Goal: Register for event/course: Sign up to attend an event or enroll in a course

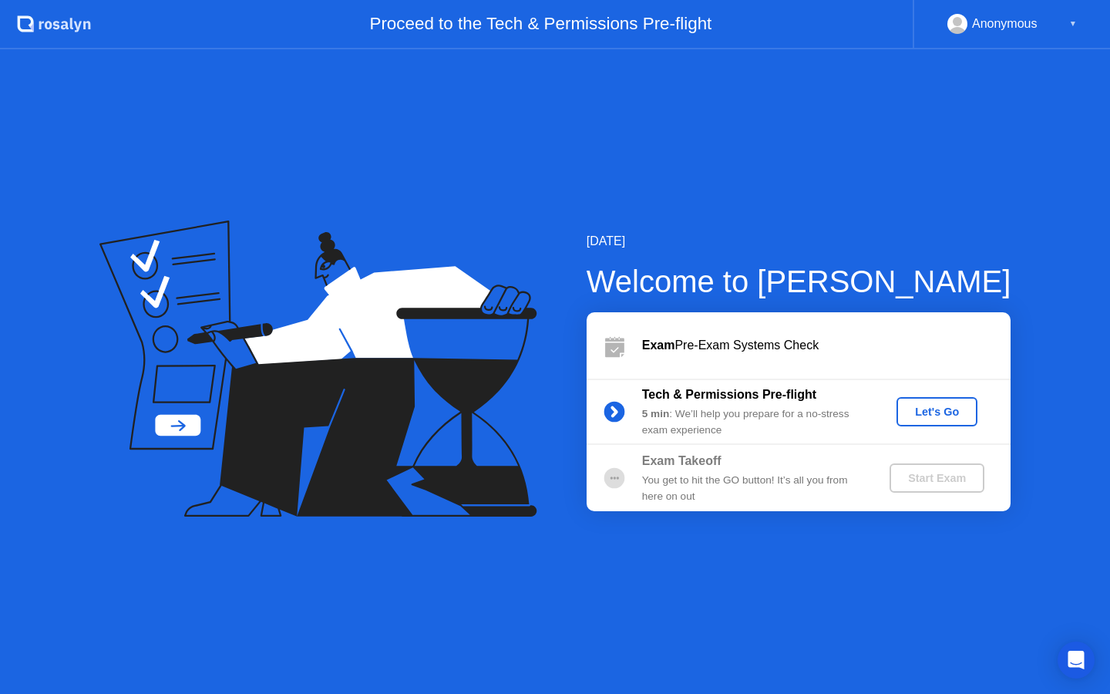
click at [932, 418] on div "Let's Go" at bounding box center [937, 411] width 69 height 12
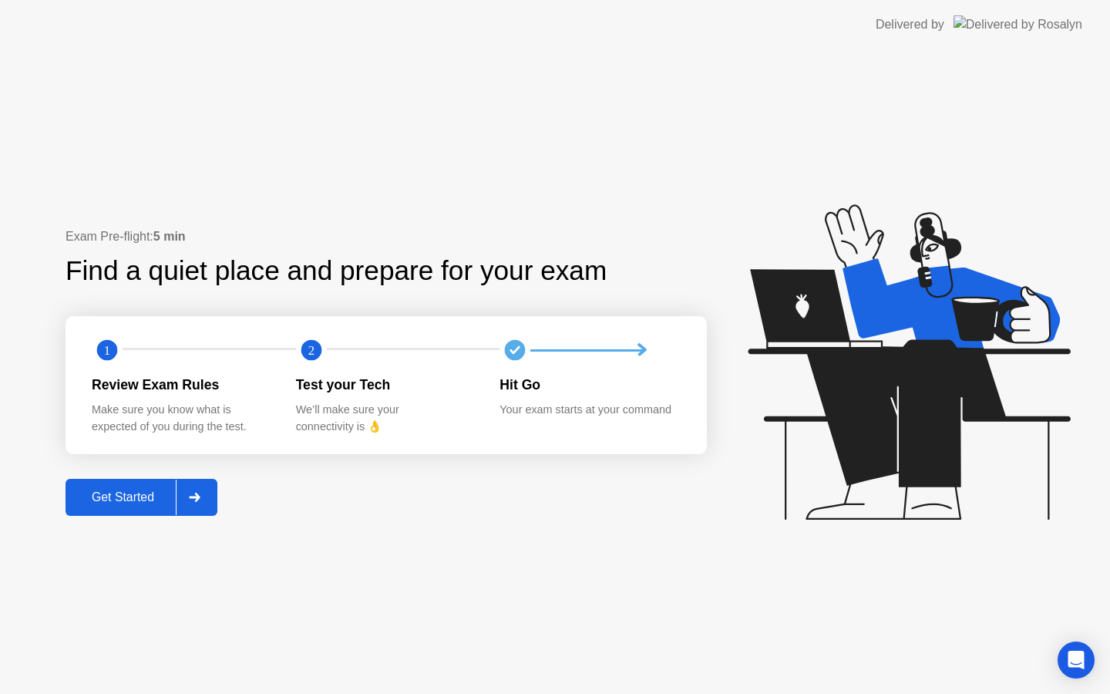
click at [103, 494] on div "Get Started" at bounding box center [123, 497] width 106 height 14
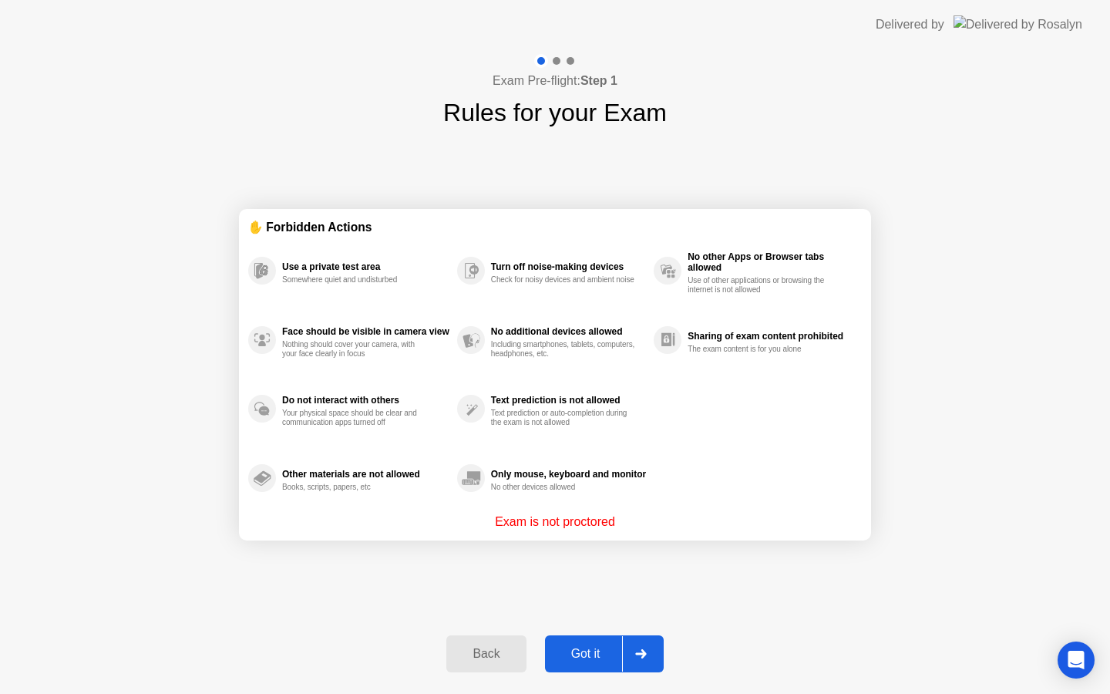
click at [596, 661] on div "Got it" at bounding box center [586, 654] width 72 height 14
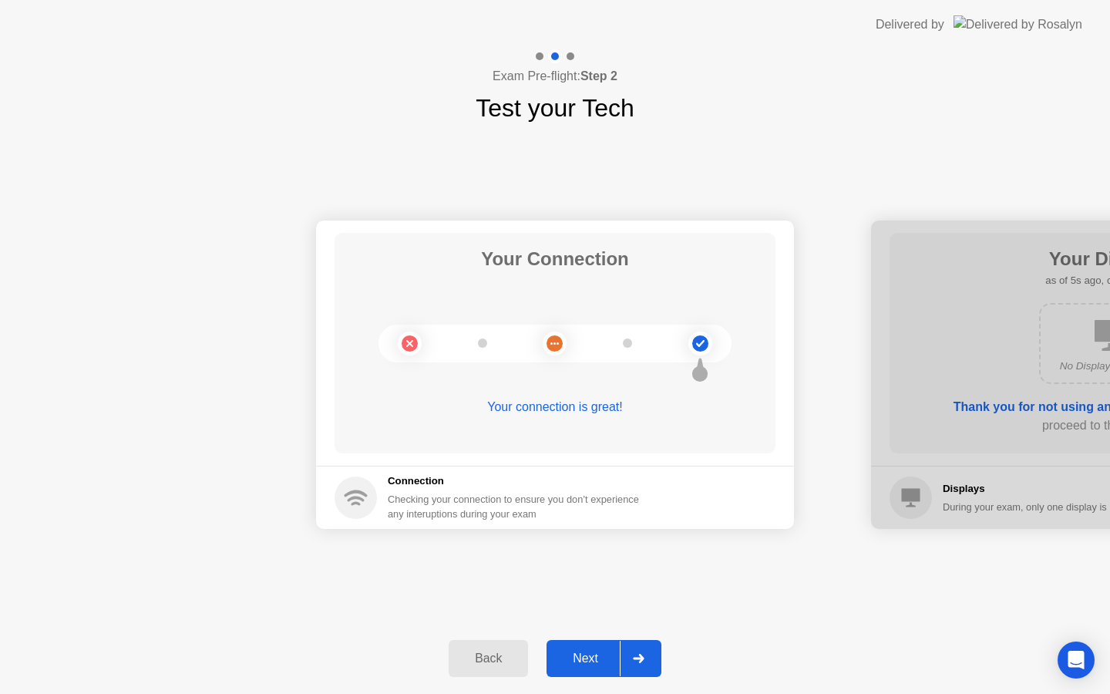
click at [599, 653] on div "Next" at bounding box center [585, 658] width 69 height 14
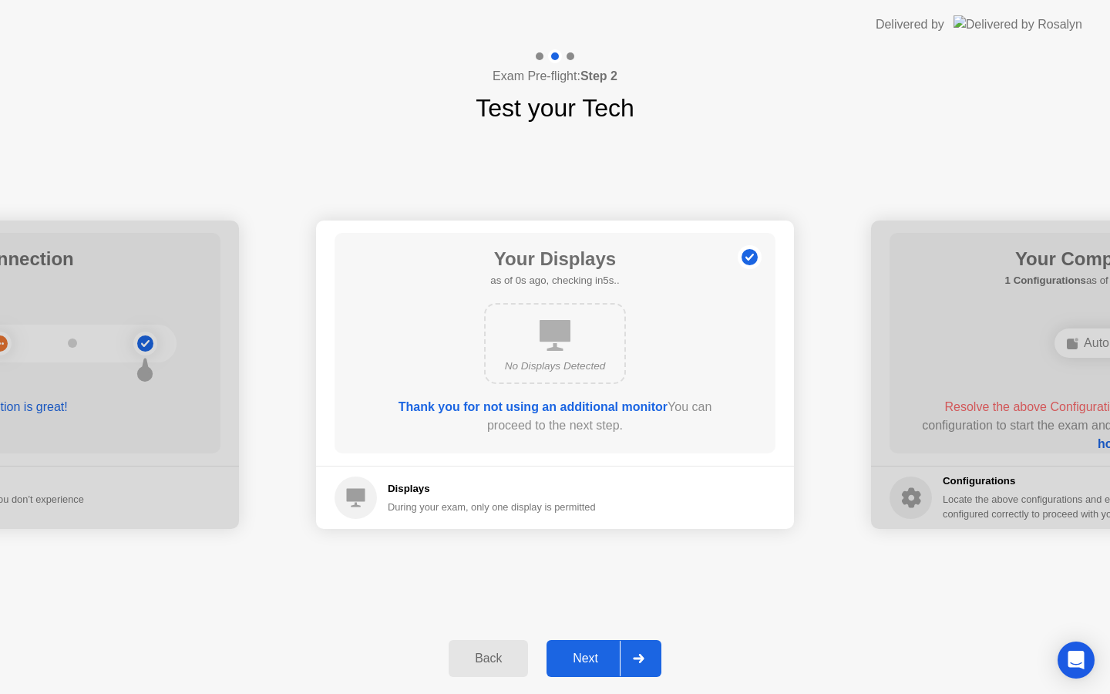
click at [587, 654] on div "Next" at bounding box center [585, 658] width 69 height 14
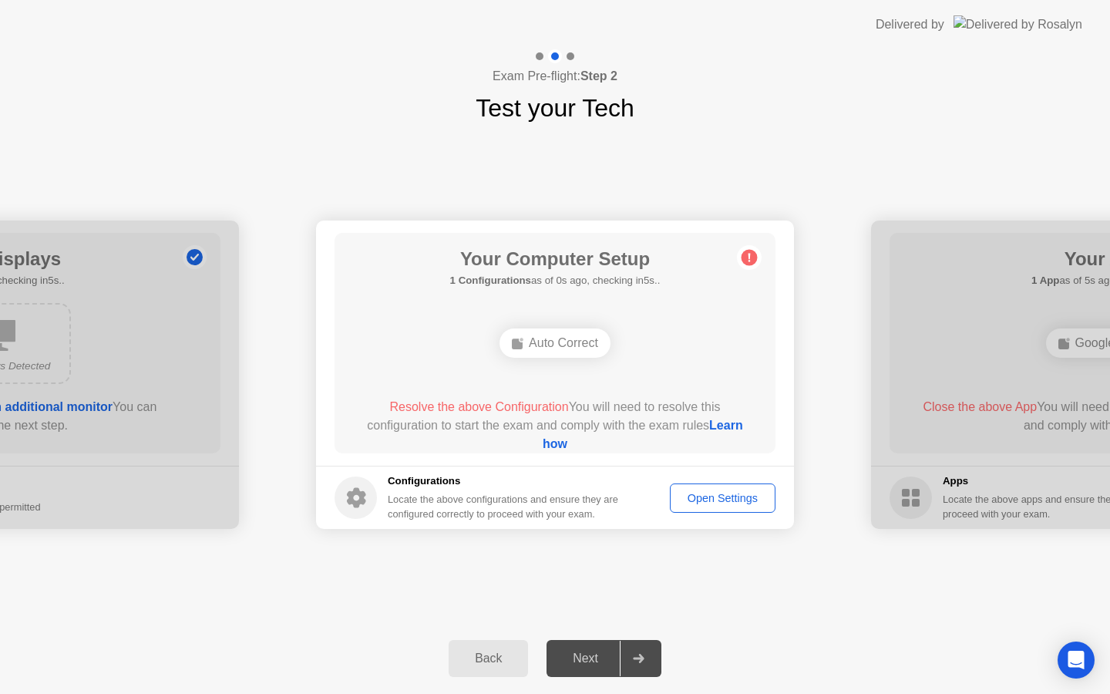
click at [560, 343] on div "Auto Correct" at bounding box center [554, 342] width 111 height 29
click at [733, 492] on div "Open Settings" at bounding box center [722, 498] width 95 height 12
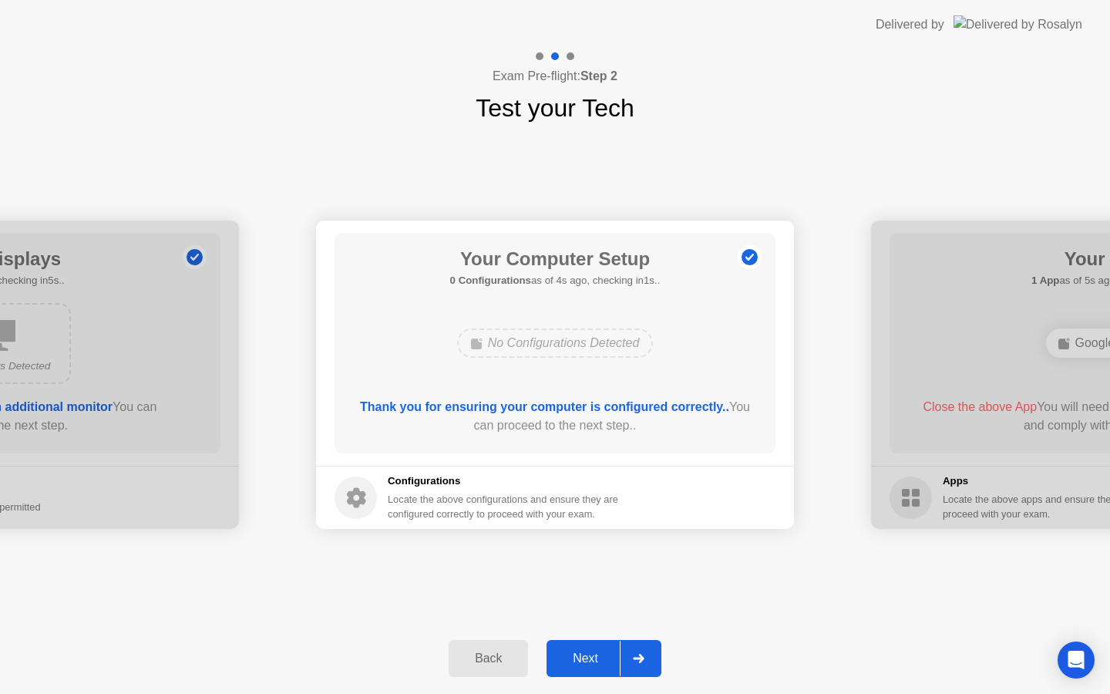
click at [581, 648] on button "Next" at bounding box center [604, 658] width 115 height 37
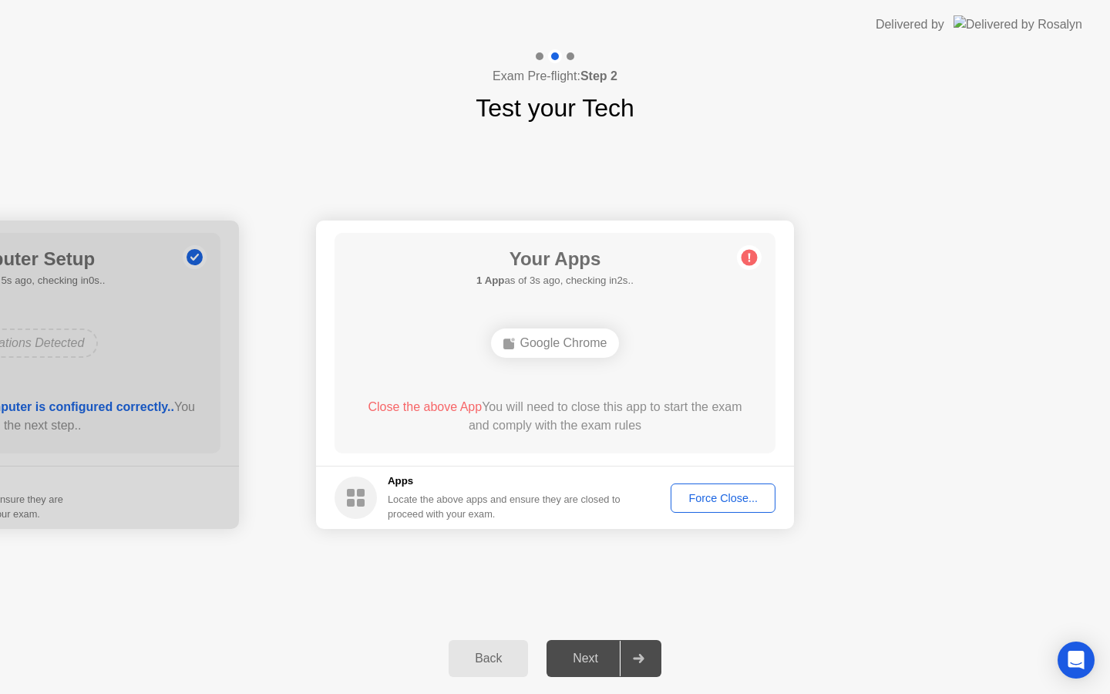
click at [704, 504] on div "Force Close..." at bounding box center [723, 498] width 94 height 12
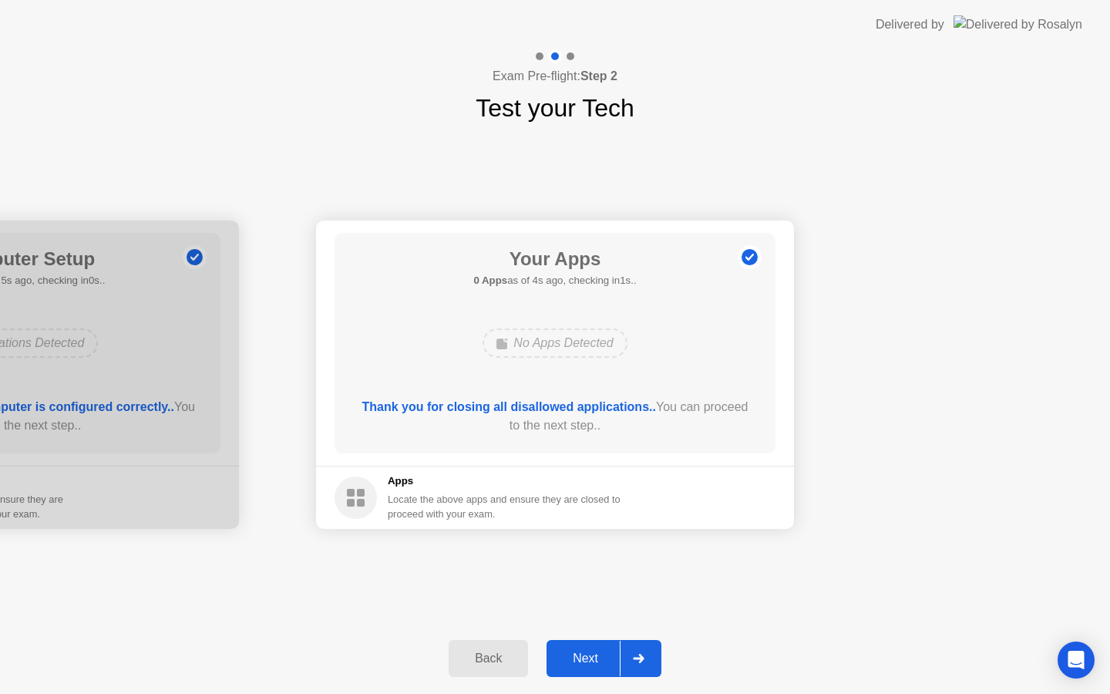
click at [588, 651] on div "Next" at bounding box center [585, 658] width 69 height 14
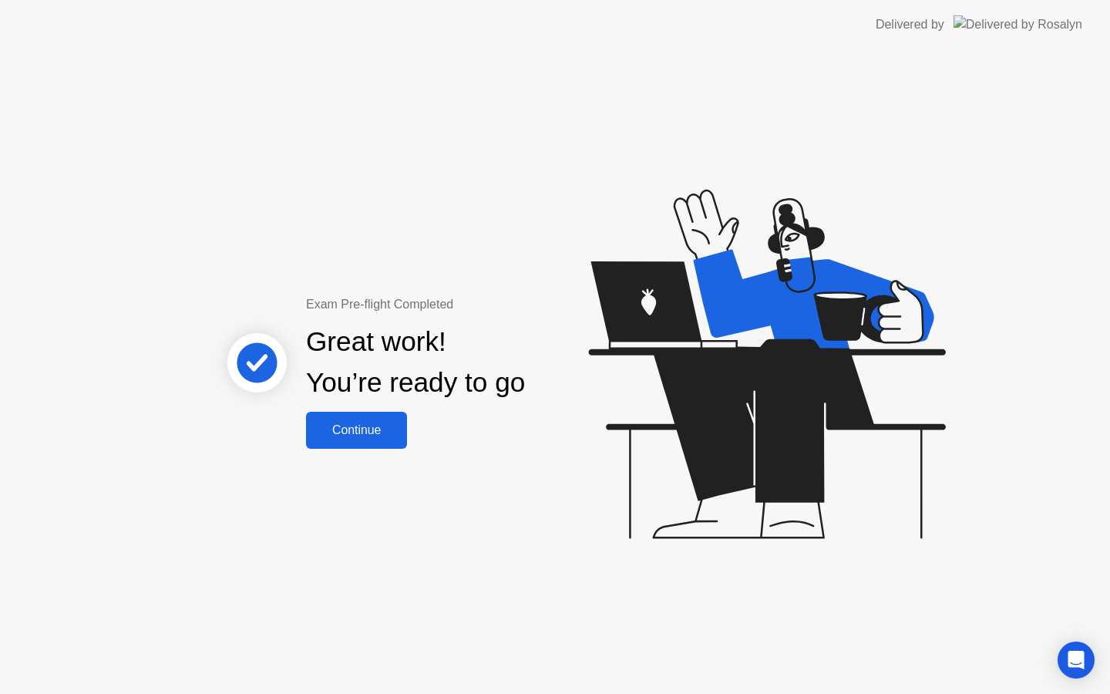
click at [357, 437] on div "Continue" at bounding box center [357, 430] width 92 height 14
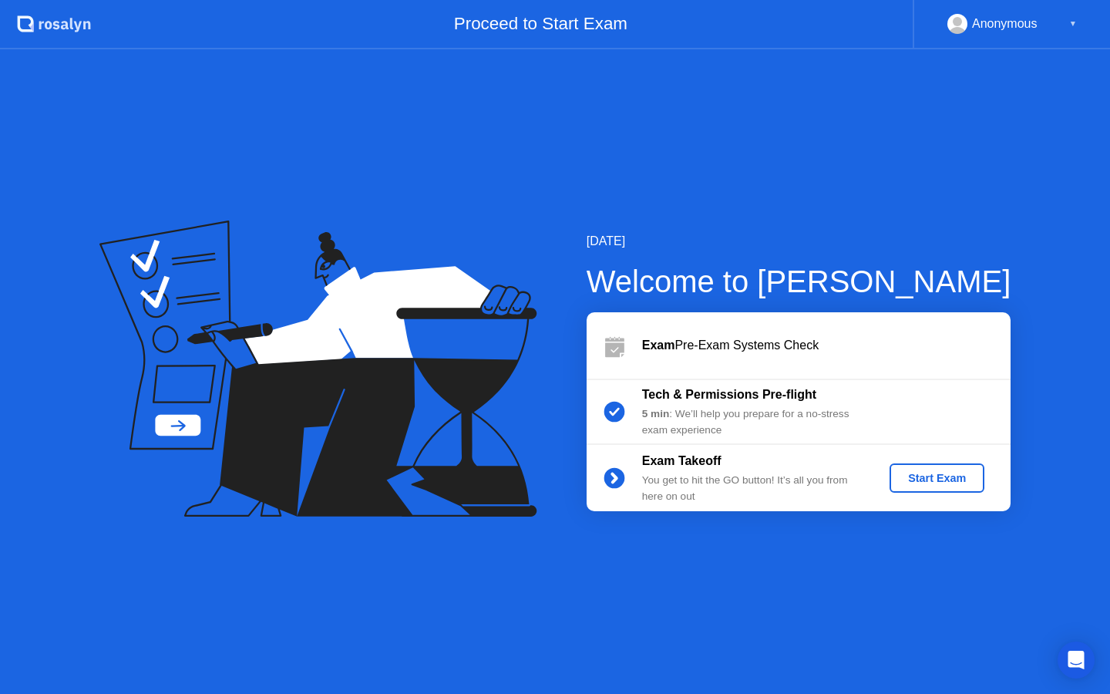
click at [929, 480] on div "Start Exam" at bounding box center [937, 478] width 82 height 12
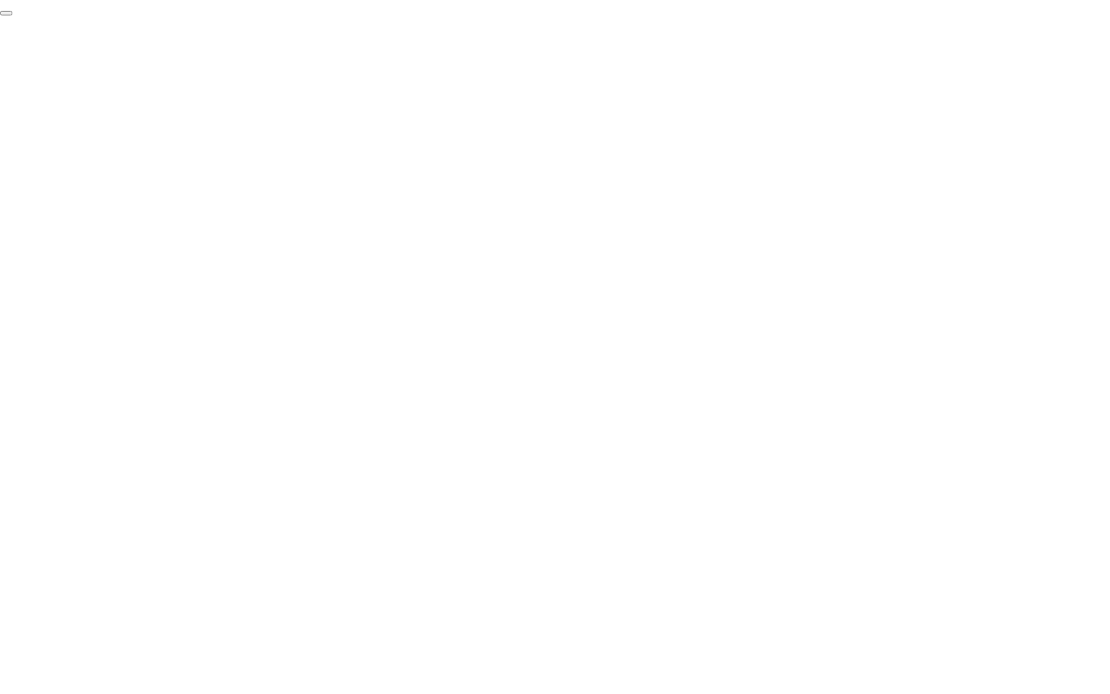
click div "End Proctoring Session"
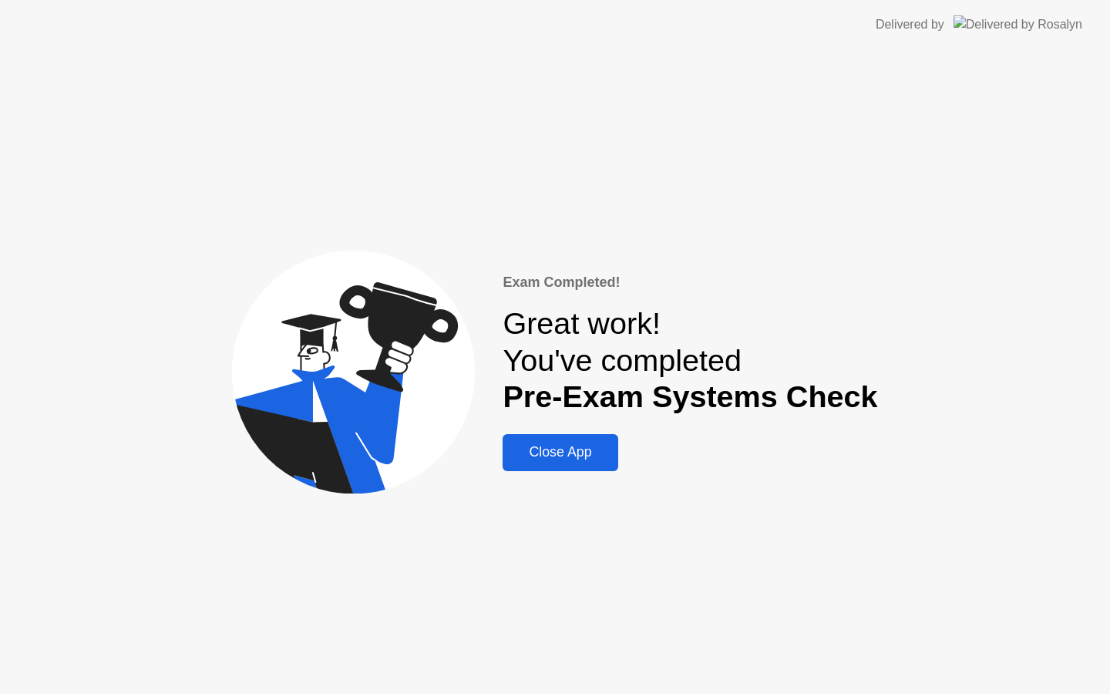
click at [564, 456] on div "Close App" at bounding box center [560, 452] width 106 height 16
